Goal: Task Accomplishment & Management: Use online tool/utility

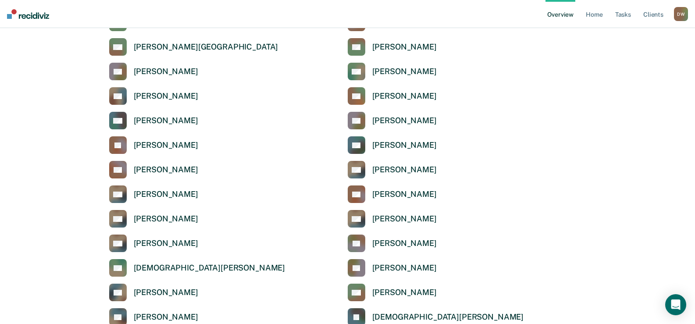
scroll to position [746, 0]
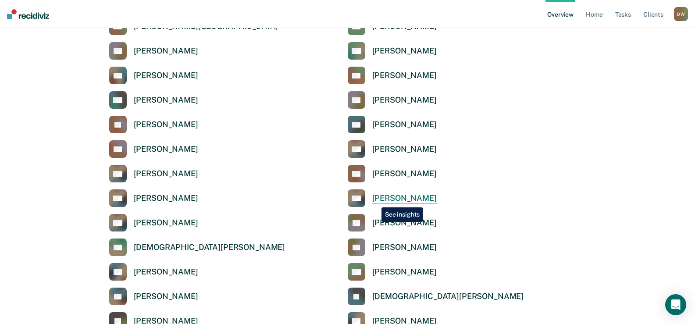
click at [375, 201] on div "[PERSON_NAME]" at bounding box center [404, 198] width 64 height 10
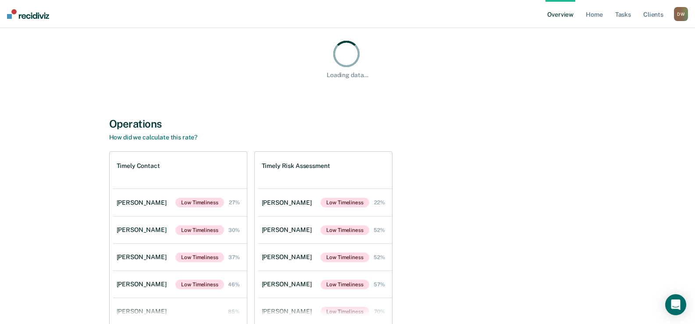
scroll to position [132, 0]
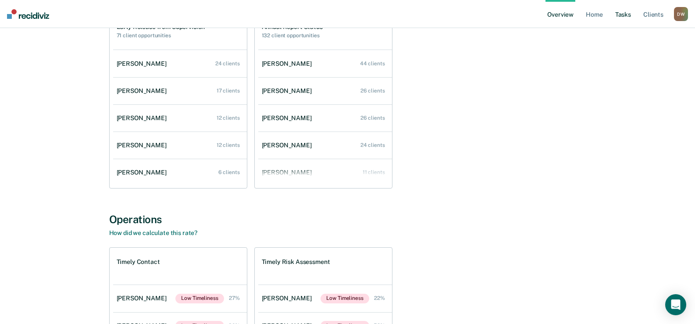
click at [622, 16] on link "Tasks" at bounding box center [623, 14] width 19 height 28
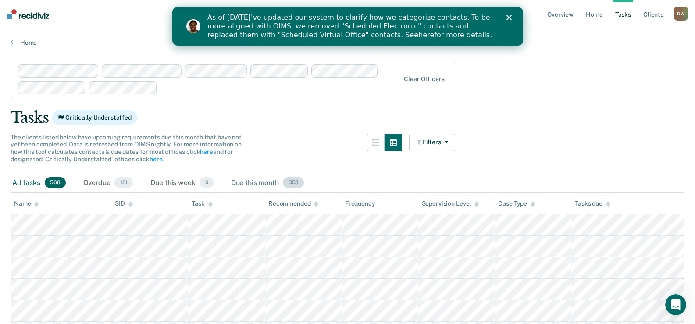
click at [290, 182] on span "358" at bounding box center [293, 182] width 21 height 11
click at [448, 144] on icon "button" at bounding box center [444, 142] width 7 height 6
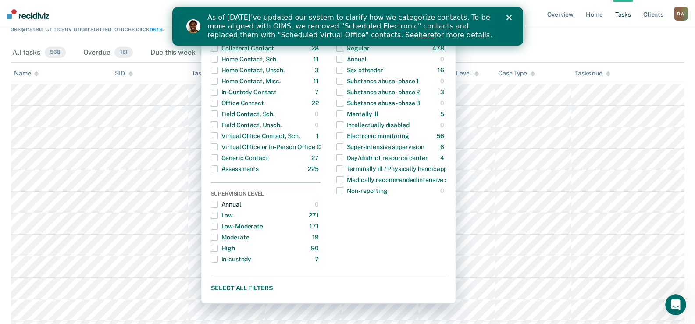
scroll to position [263, 0]
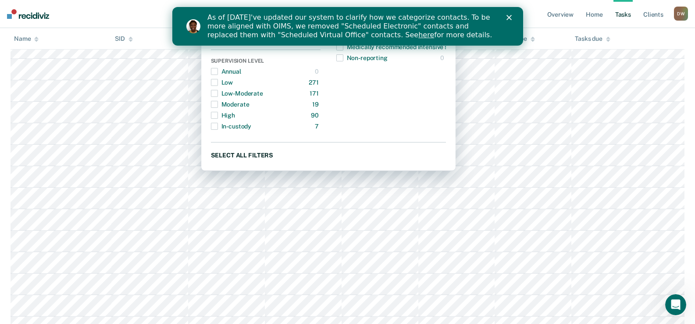
click at [253, 156] on button "Select all filters" at bounding box center [328, 155] width 235 height 11
click at [252, 155] on button "Clear all filters" at bounding box center [328, 155] width 235 height 11
click at [253, 156] on button "Select all filters" at bounding box center [328, 155] width 235 height 11
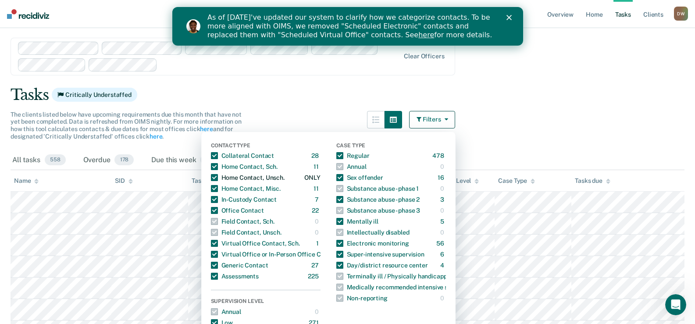
scroll to position [44, 0]
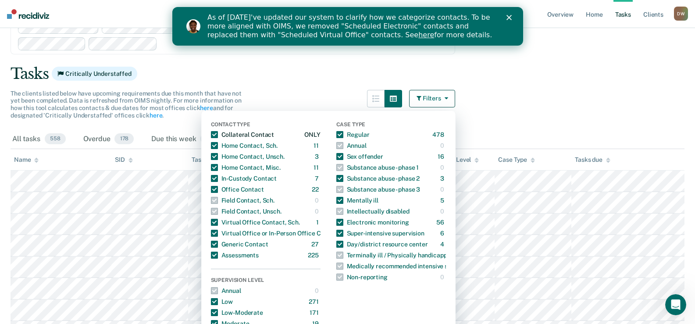
click at [218, 133] on span "button" at bounding box center [214, 134] width 7 height 7
click at [218, 178] on span "button" at bounding box center [214, 178] width 7 height 7
click at [218, 244] on span "button" at bounding box center [214, 244] width 7 height 7
click at [217, 255] on span "button" at bounding box center [214, 255] width 7 height 7
click at [343, 200] on span "button" at bounding box center [339, 200] width 7 height 7
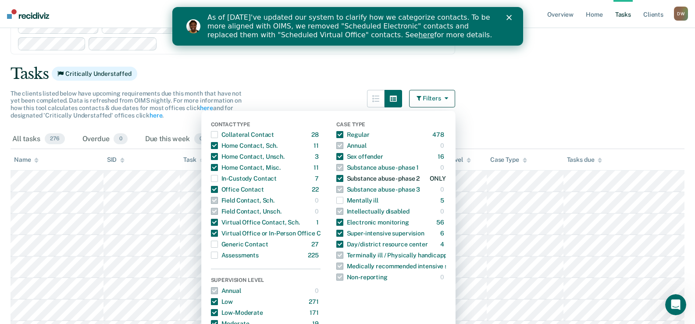
click at [343, 181] on span "button" at bounding box center [339, 178] width 7 height 7
click at [343, 157] on span "button" at bounding box center [339, 156] width 7 height 7
click at [343, 231] on span "button" at bounding box center [339, 233] width 7 height 7
click at [343, 222] on span "button" at bounding box center [339, 222] width 7 height 7
drag, startPoint x: 343, startPoint y: 244, endPoint x: 358, endPoint y: 241, distance: 16.0
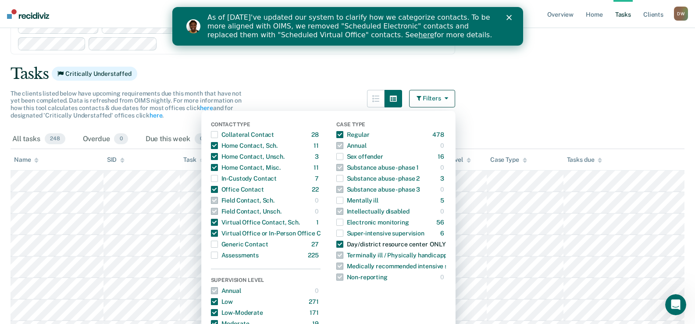
click at [343, 244] on span "button" at bounding box center [339, 244] width 7 height 7
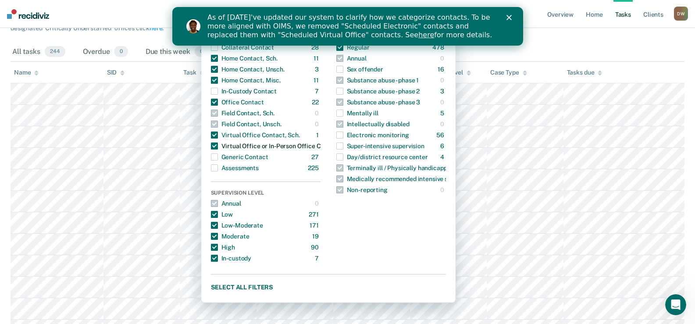
scroll to position [132, 0]
click at [542, 50] on div "All tasks 244 Overdue 0 Due this week 0 Due this month 239" at bounding box center [348, 51] width 674 height 19
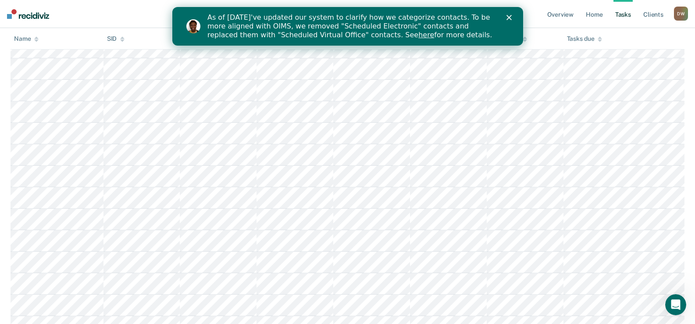
scroll to position [2939, 0]
click at [506, 25] on div "As of [DATE]'ve updated our system to clarify how we categorize contacts. To be…" at bounding box center [358, 27] width 302 height 32
click at [507, 23] on div "As of [DATE]'ve updated our system to clarify how we categorize contacts. To be…" at bounding box center [358, 27] width 302 height 32
click at [507, 17] on polygon "Close" at bounding box center [508, 17] width 5 height 5
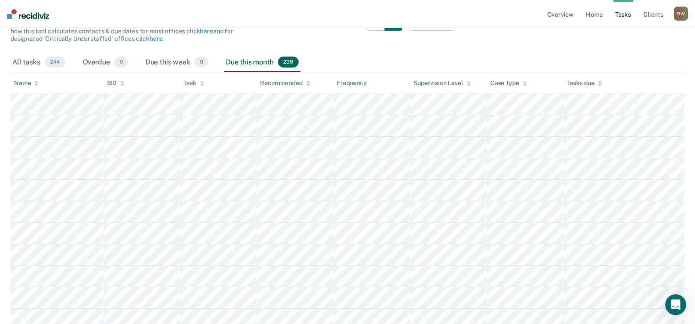
scroll to position [132, 0]
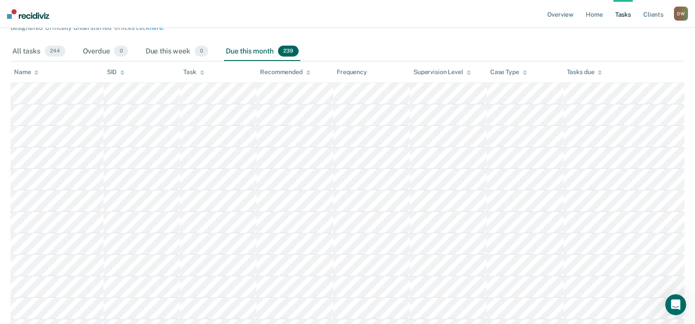
click at [289, 54] on span "239" at bounding box center [288, 51] width 21 height 11
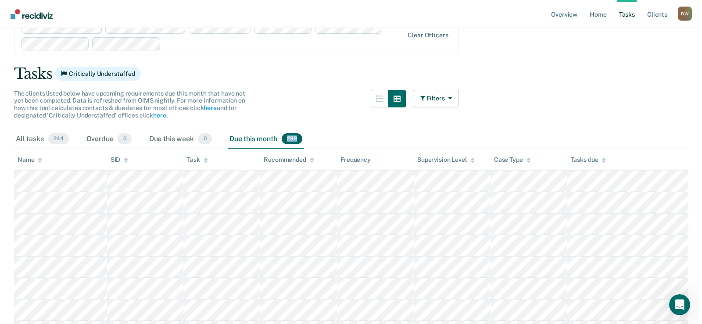
scroll to position [0, 0]
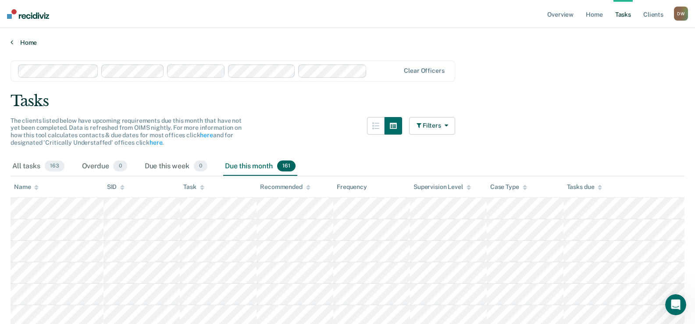
click at [13, 43] on icon at bounding box center [12, 42] width 3 height 7
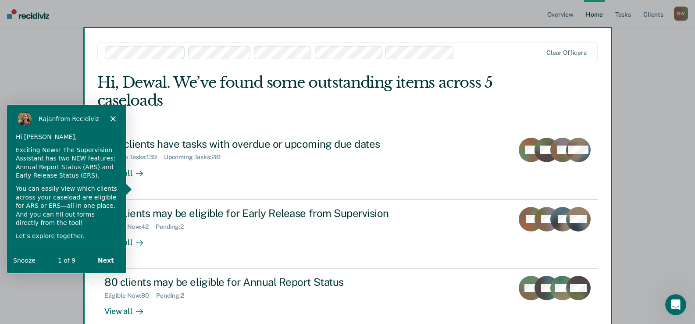
click at [112, 115] on icon "Close" at bounding box center [112, 117] width 5 height 5
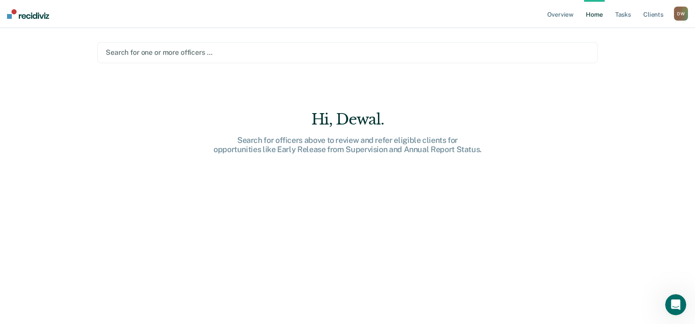
click at [106, 37] on main "option [PERSON_NAME], deselected. Search for one or more officers … Hi, Dewal. …" at bounding box center [347, 165] width 521 height 275
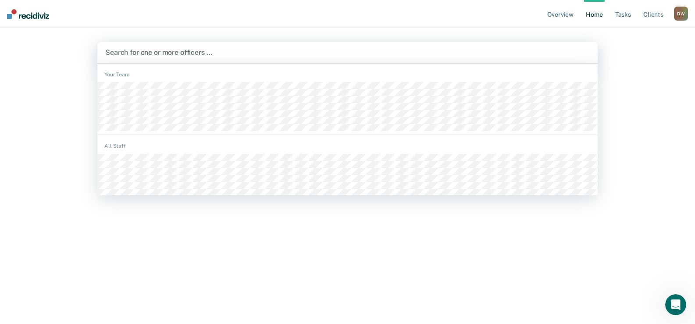
click at [136, 51] on div at bounding box center [347, 52] width 485 height 10
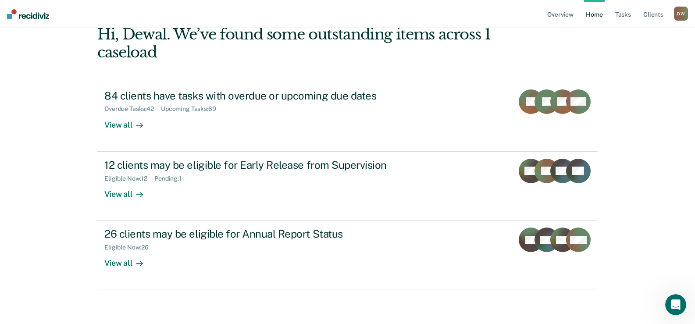
scroll to position [49, 0]
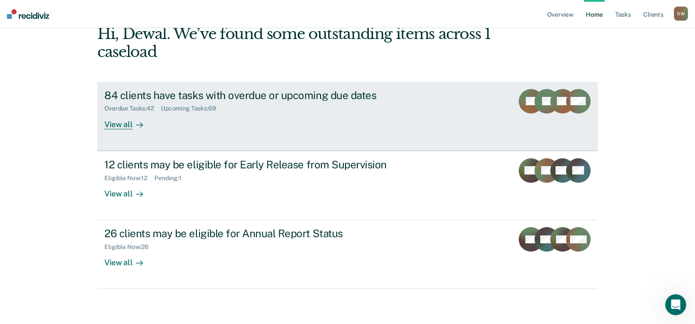
click at [121, 124] on div "View all" at bounding box center [128, 120] width 49 height 17
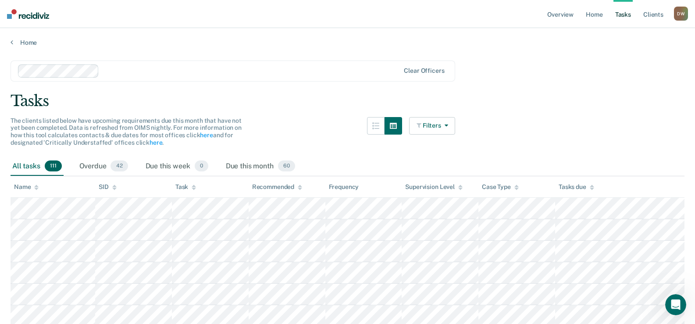
click at [453, 128] on button "Filters" at bounding box center [432, 126] width 46 height 18
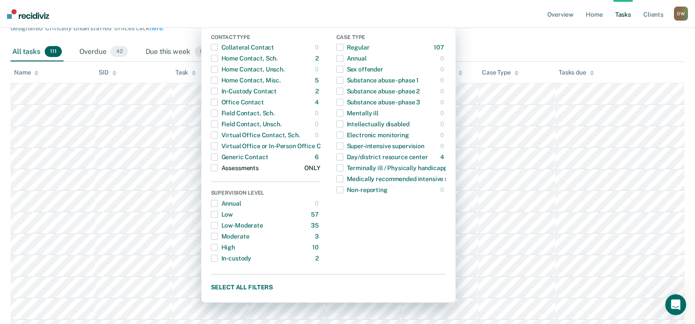
scroll to position [132, 0]
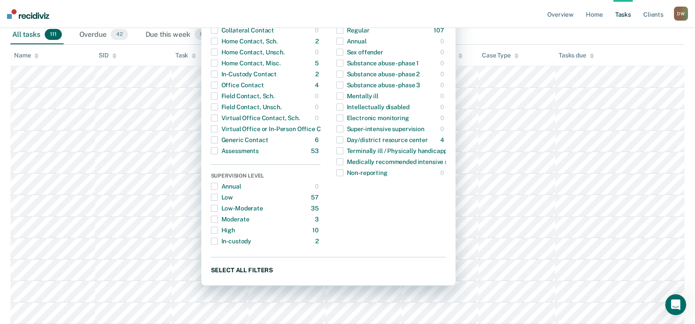
click at [239, 267] on button "Select all filters" at bounding box center [328, 269] width 235 height 11
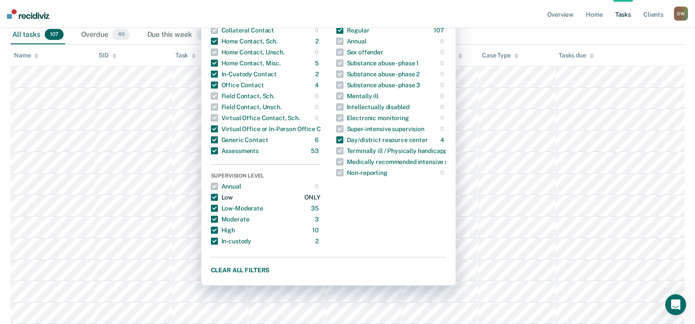
click at [218, 199] on span "button" at bounding box center [214, 197] width 7 height 7
click at [218, 209] on span "button" at bounding box center [214, 208] width 7 height 7
click at [218, 215] on div "button" at bounding box center [214, 219] width 7 height 14
click at [218, 224] on div "button" at bounding box center [214, 219] width 7 height 14
click at [218, 234] on div "button" at bounding box center [214, 230] width 7 height 14
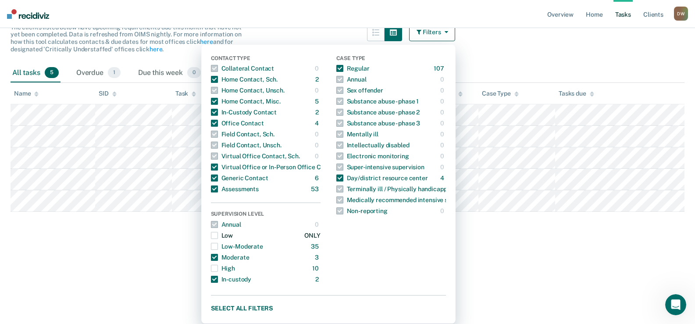
scroll to position [93, 0]
click at [218, 255] on span "button" at bounding box center [214, 257] width 7 height 7
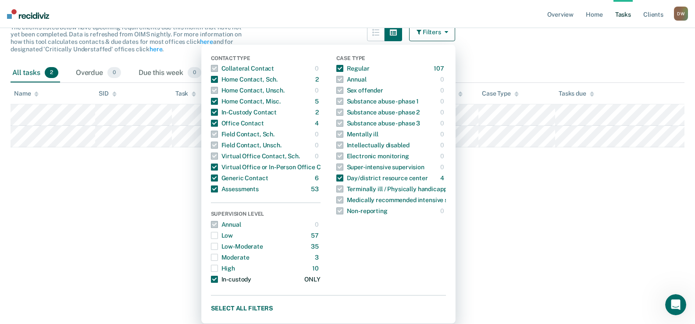
click at [218, 279] on span "button" at bounding box center [214, 279] width 7 height 7
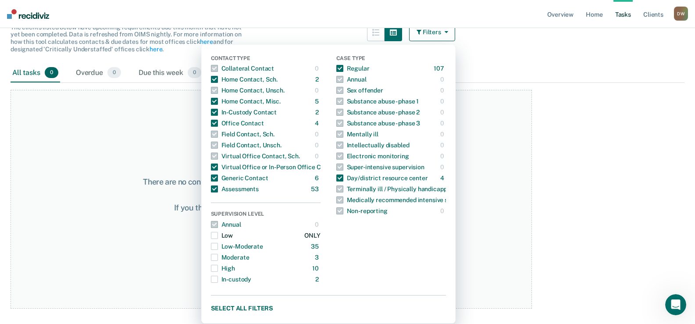
click at [218, 237] on span "button" at bounding box center [214, 235] width 7 height 7
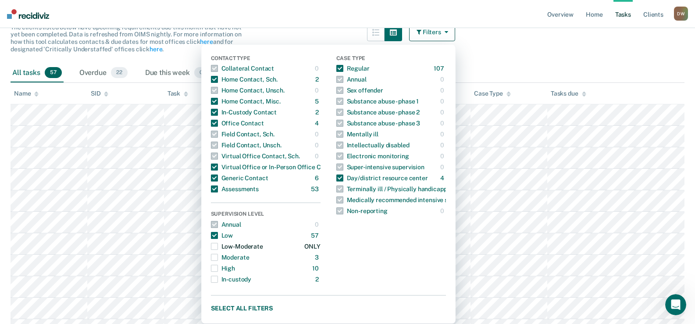
click at [218, 246] on span "button" at bounding box center [214, 246] width 7 height 7
click at [218, 256] on span "button" at bounding box center [214, 257] width 7 height 7
click at [218, 270] on span "button" at bounding box center [214, 268] width 7 height 7
click at [218, 279] on span "button" at bounding box center [214, 279] width 7 height 7
click at [218, 280] on span "button" at bounding box center [214, 279] width 7 height 7
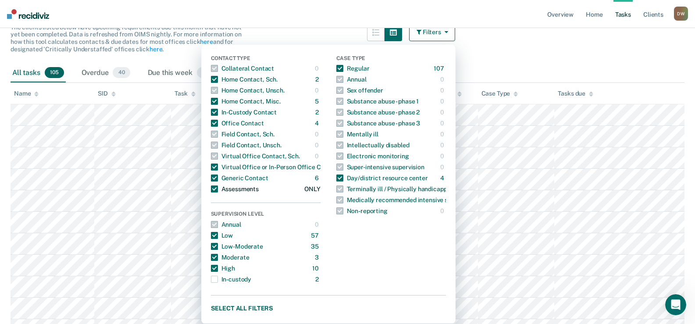
click at [218, 190] on span "button" at bounding box center [214, 189] width 7 height 7
click at [218, 177] on span "button" at bounding box center [214, 178] width 7 height 7
click at [218, 113] on span "button" at bounding box center [214, 112] width 7 height 7
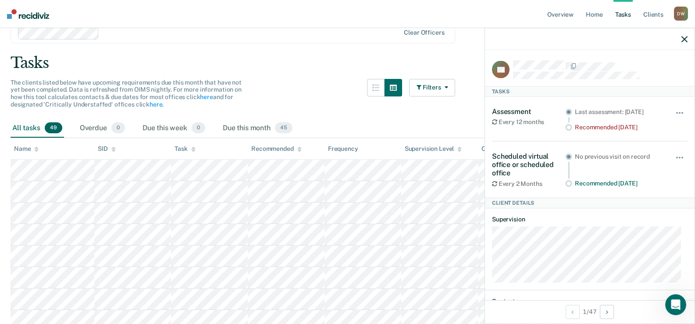
scroll to position [0, 0]
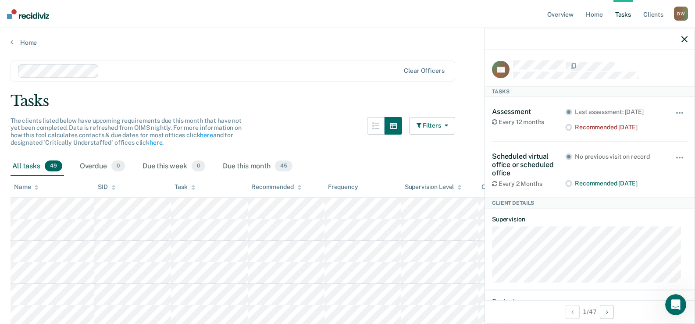
click at [446, 129] on button "Filters" at bounding box center [432, 126] width 46 height 18
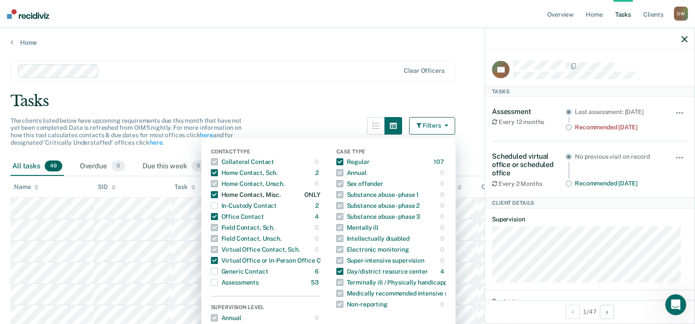
click at [218, 197] on span "button" at bounding box center [214, 194] width 7 height 7
click at [300, 102] on div "Tasks" at bounding box center [348, 101] width 674 height 18
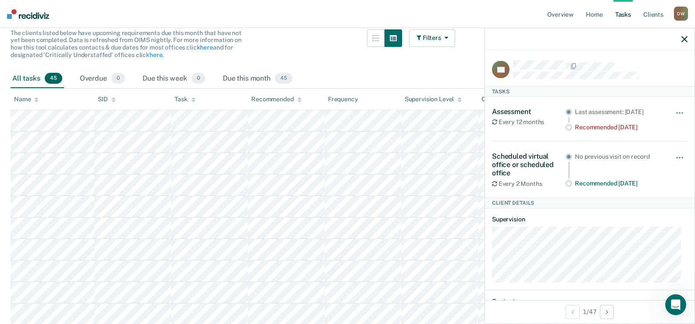
scroll to position [44, 0]
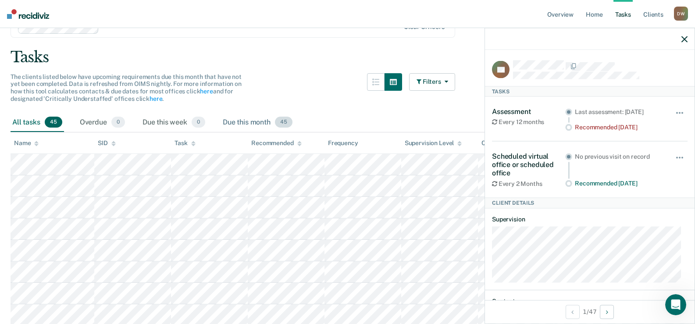
click at [287, 124] on span "45" at bounding box center [284, 122] width 18 height 11
click at [192, 121] on div "Due this week 0" at bounding box center [174, 122] width 66 height 19
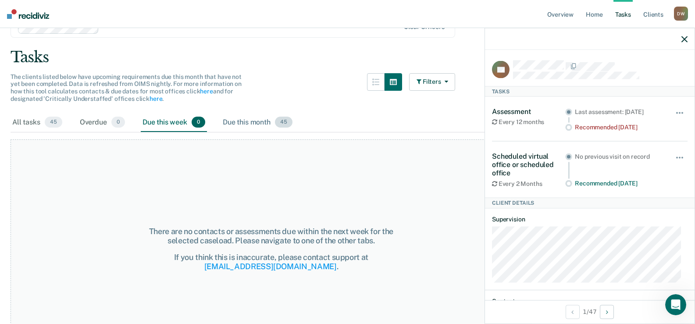
click at [289, 123] on span "45" at bounding box center [284, 122] width 18 height 11
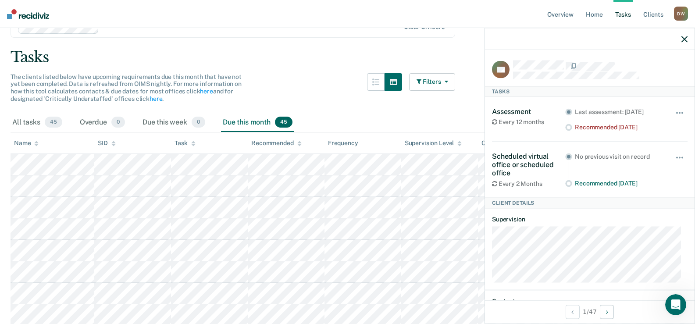
click at [443, 80] on button "Filters" at bounding box center [432, 82] width 46 height 18
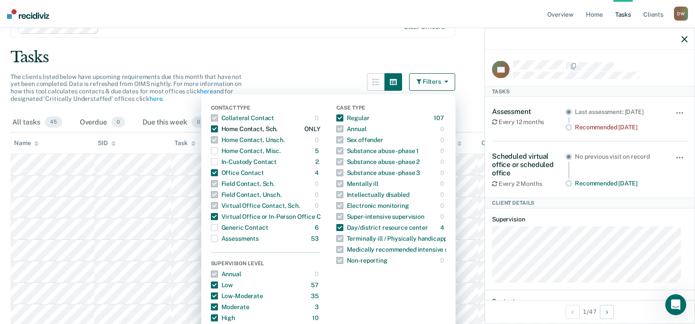
click at [216, 129] on span "button" at bounding box center [214, 128] width 7 height 7
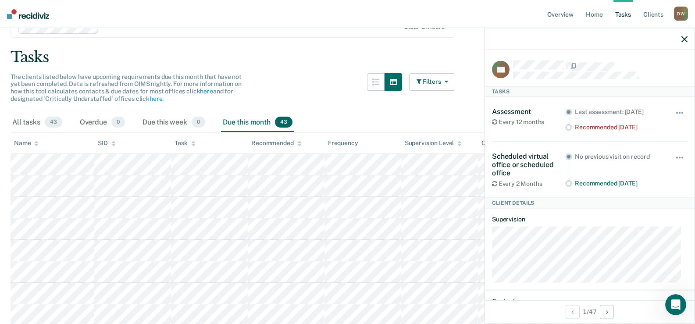
click at [447, 83] on icon "button" at bounding box center [444, 82] width 7 height 6
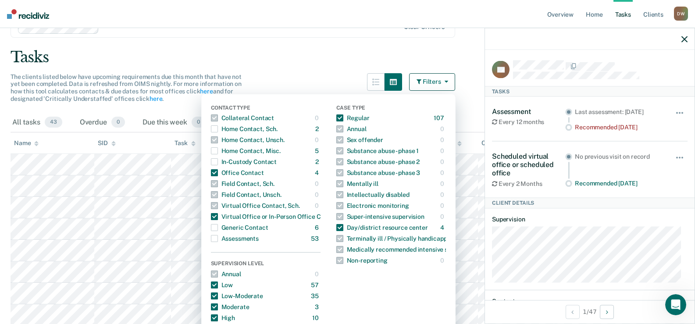
click at [289, 59] on div "Tasks" at bounding box center [348, 57] width 674 height 18
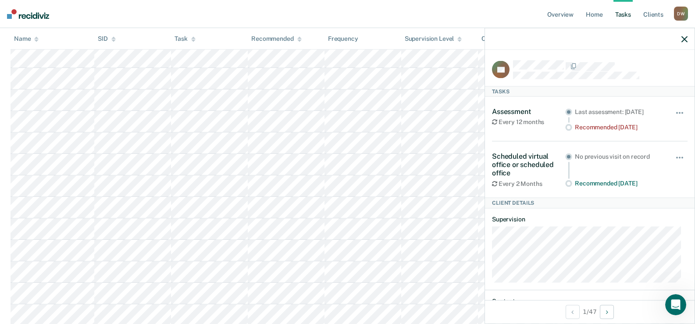
scroll to position [482, 0]
